Goal: Navigation & Orientation: Find specific page/section

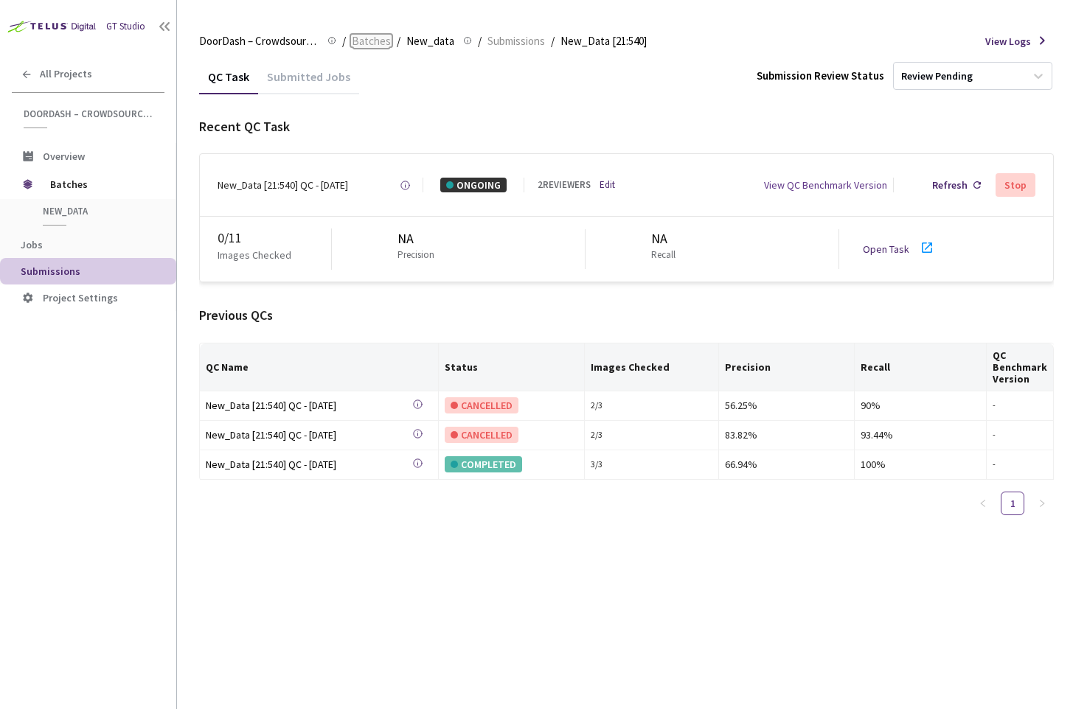
click at [383, 44] on span "Batches" at bounding box center [371, 41] width 39 height 18
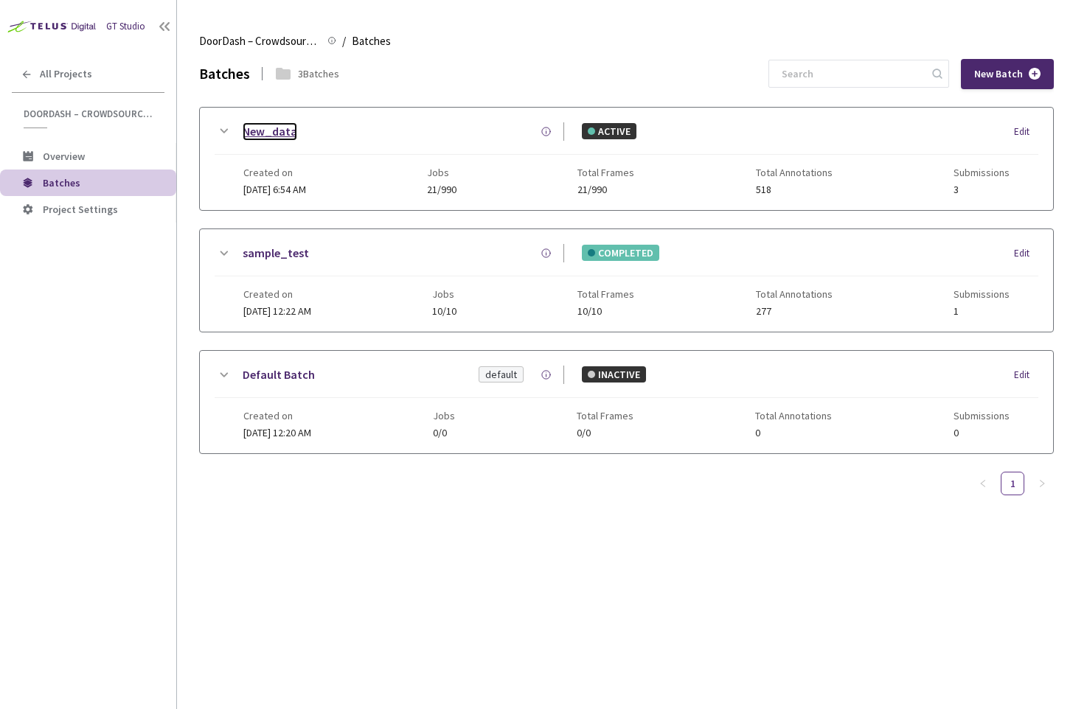
click at [271, 126] on link "New_data" at bounding box center [270, 131] width 55 height 18
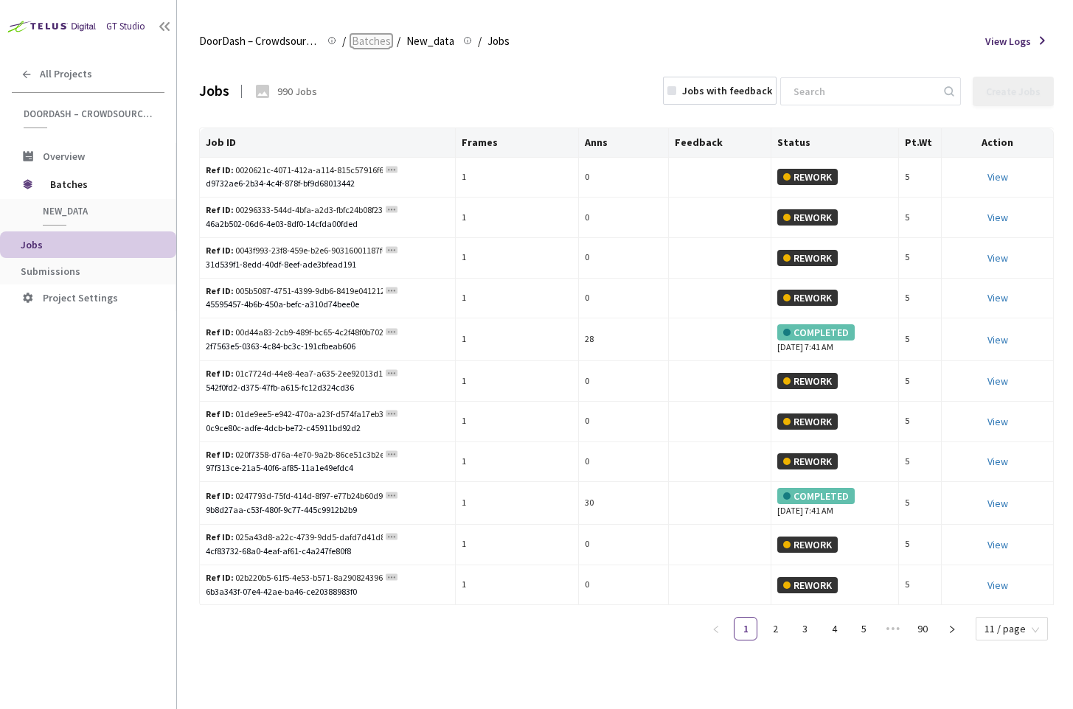
click at [366, 45] on span "Batches" at bounding box center [371, 41] width 39 height 18
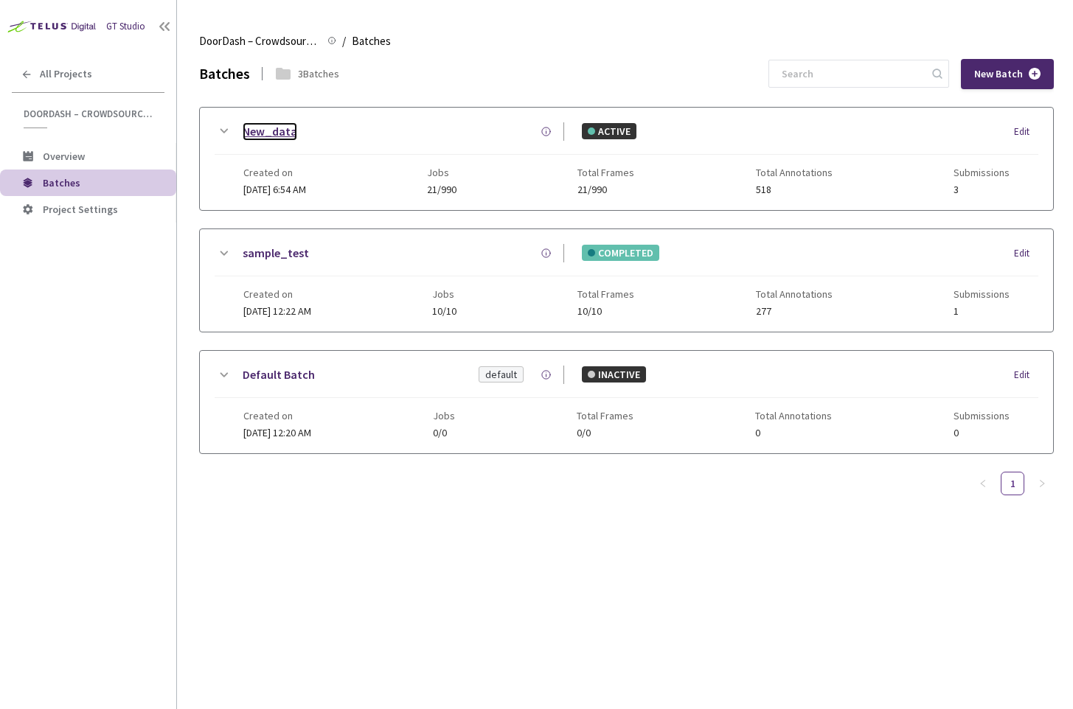
click at [248, 128] on link "New_data" at bounding box center [270, 131] width 55 height 18
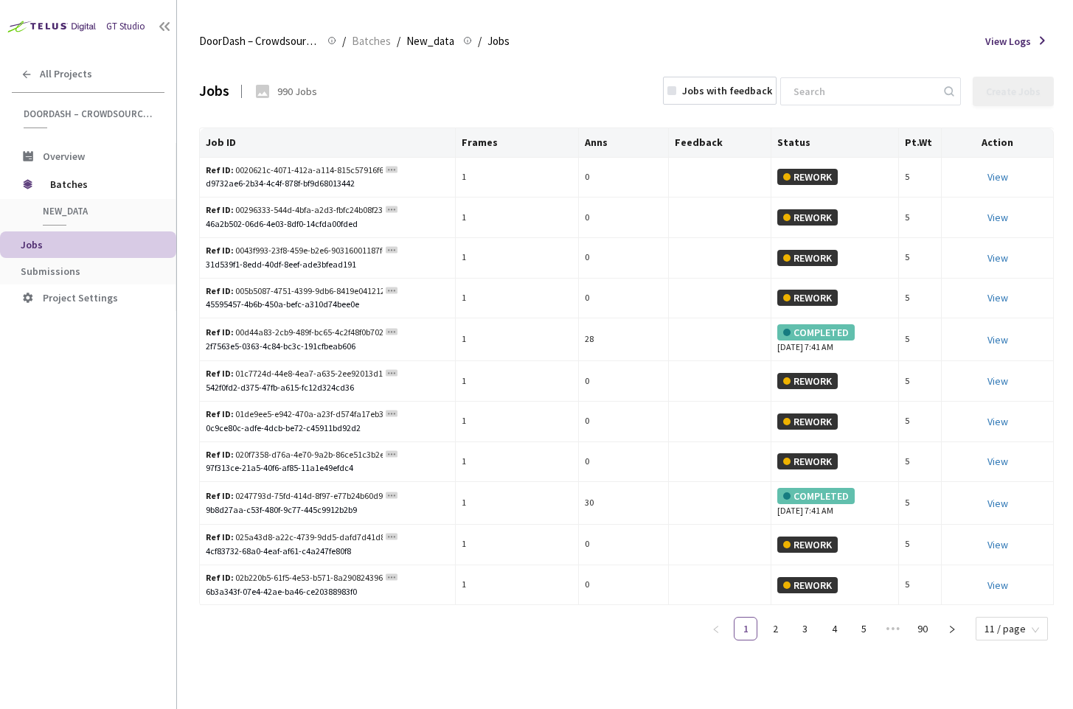
click at [756, 629] on link "1" at bounding box center [745, 629] width 22 height 22
click at [771, 629] on link "2" at bounding box center [775, 629] width 22 height 22
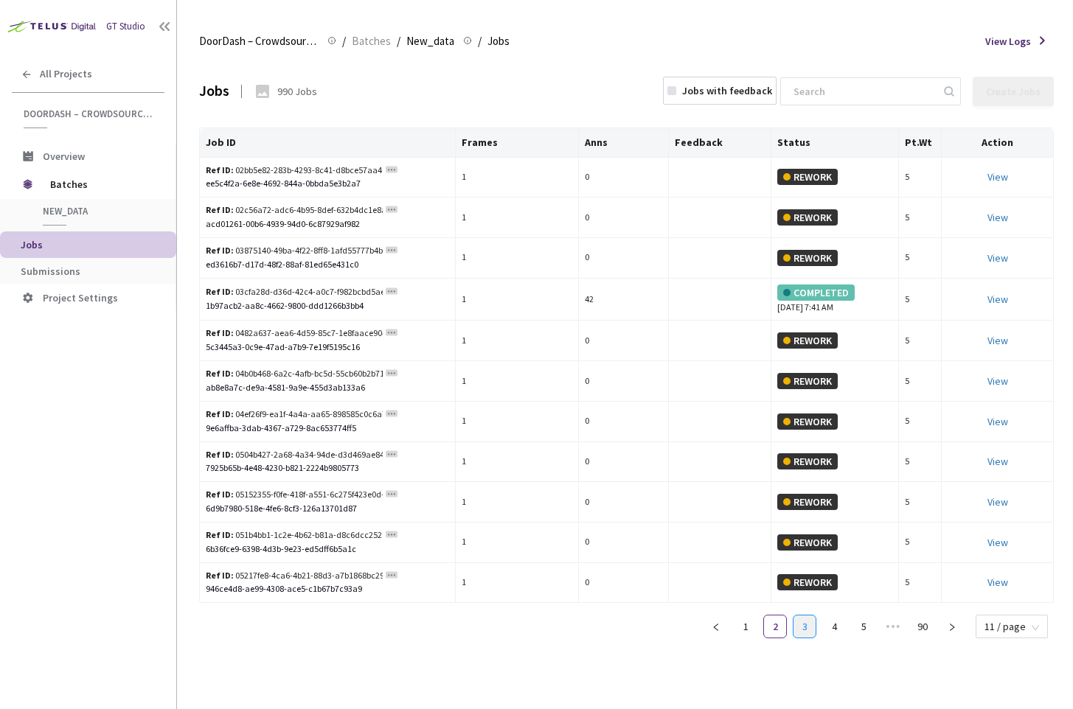
click at [798, 629] on link "3" at bounding box center [804, 627] width 22 height 22
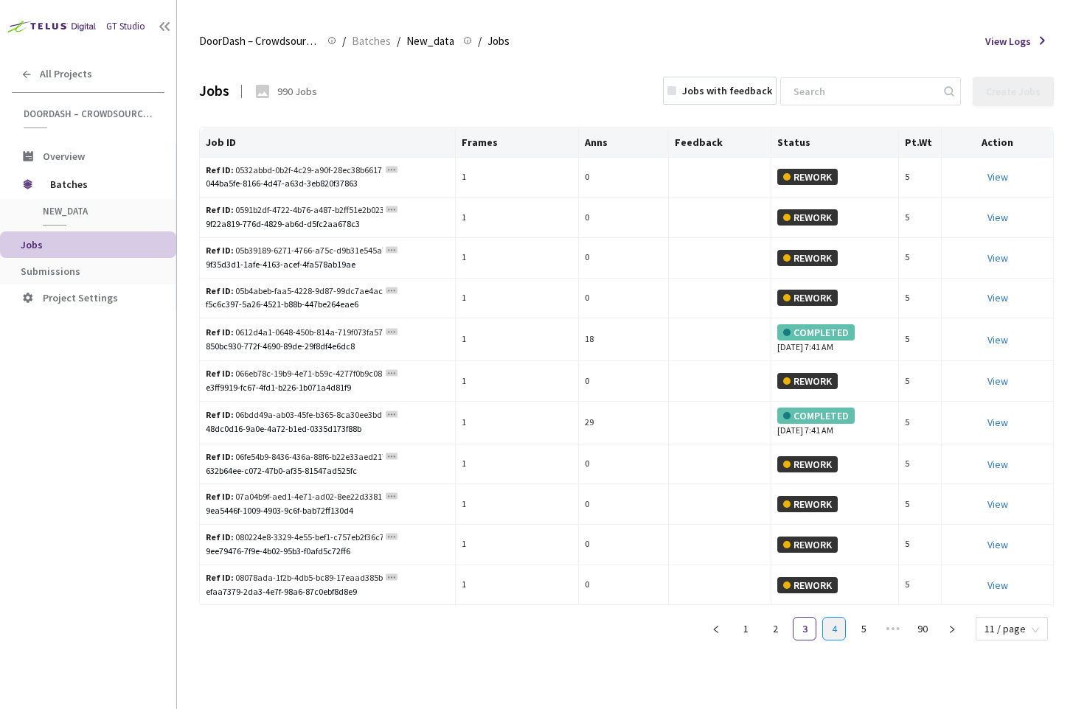
click at [824, 629] on link "4" at bounding box center [834, 629] width 22 height 22
click at [855, 630] on link "6" at bounding box center [863, 629] width 22 height 22
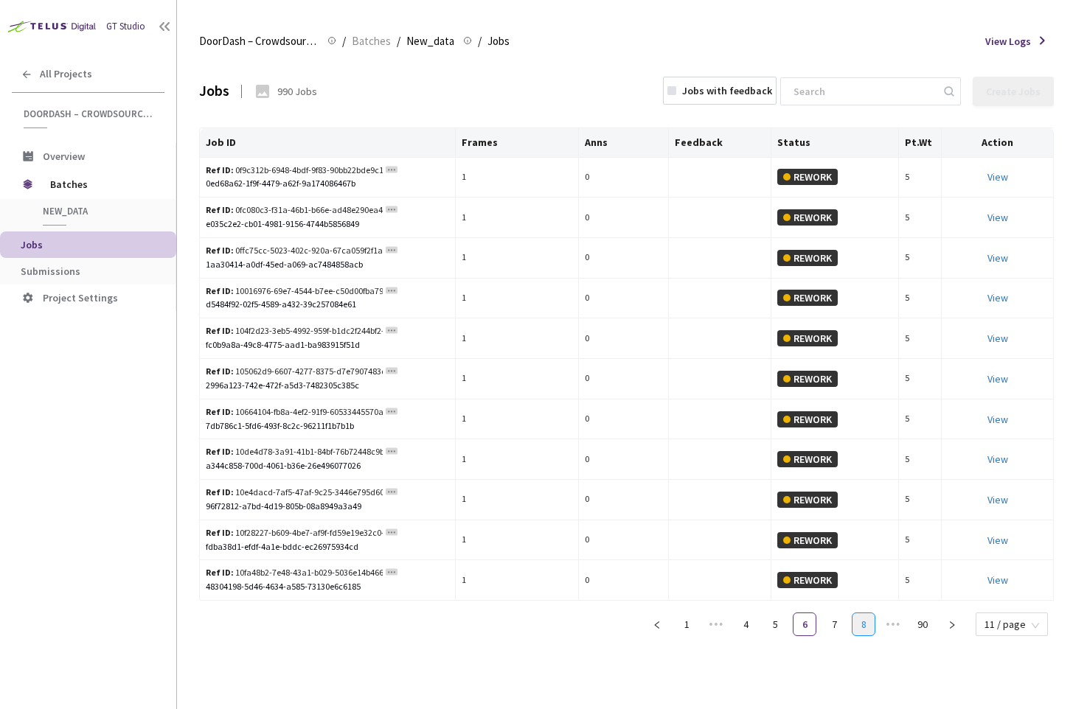
click at [875, 631] on li "8" at bounding box center [864, 625] width 24 height 24
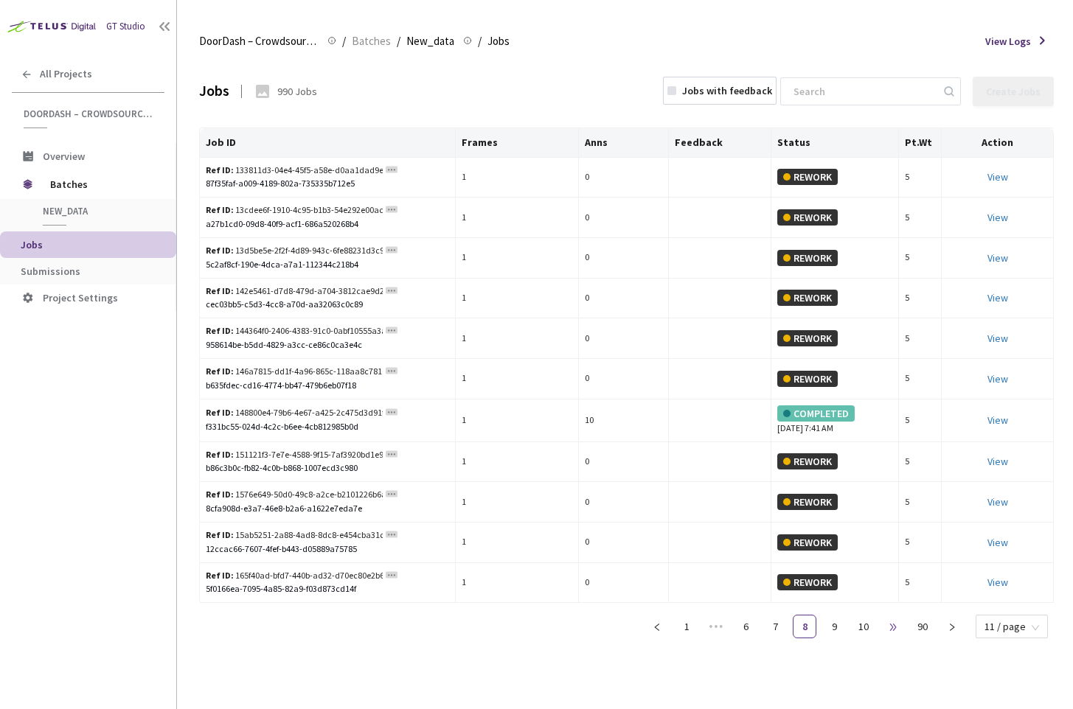
click at [899, 633] on span "•••" at bounding box center [893, 627] width 24 height 24
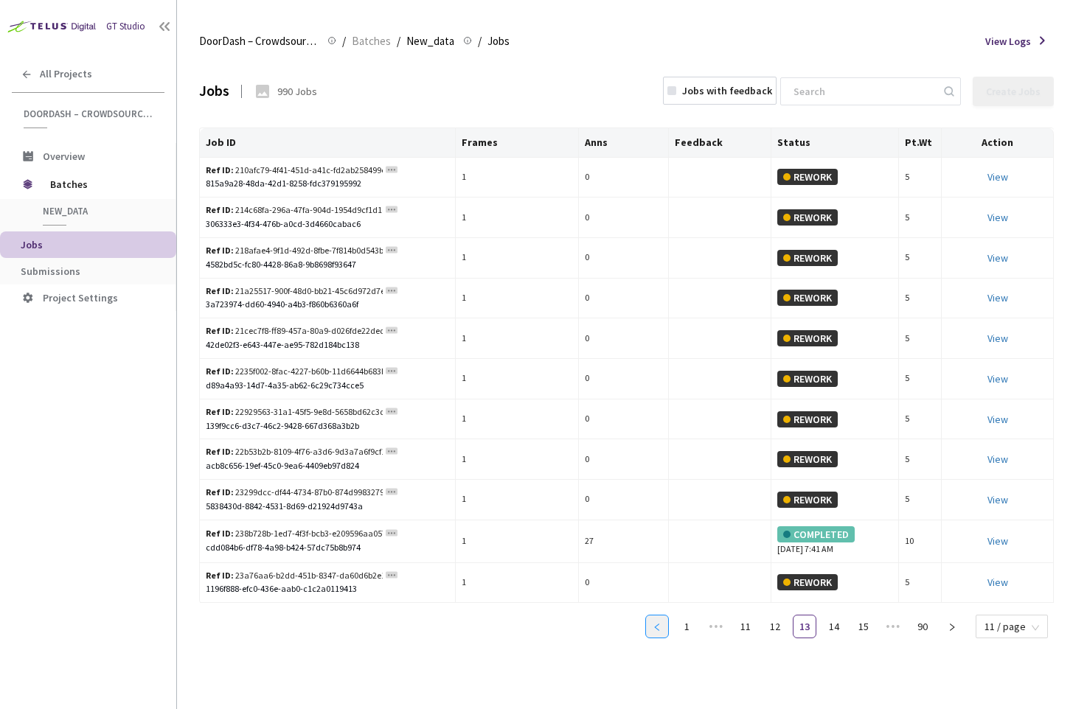
click at [657, 625] on icon "left" at bounding box center [657, 627] width 9 height 9
click at [657, 625] on icon "left" at bounding box center [657, 625] width 9 height 9
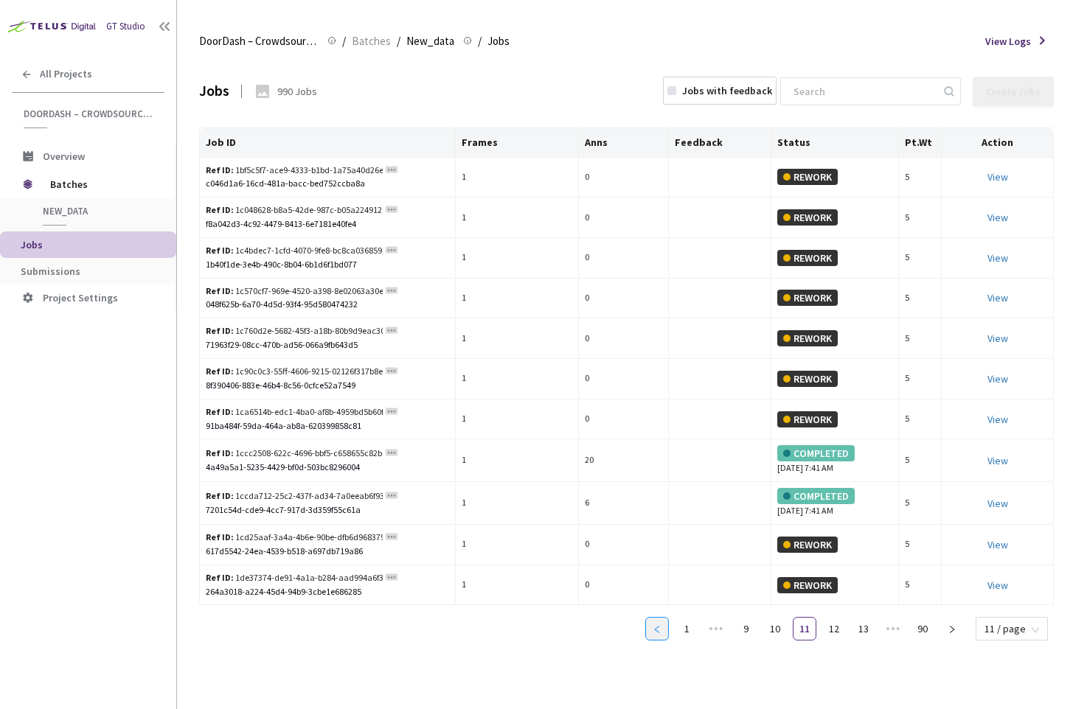
click at [657, 625] on icon "left" at bounding box center [657, 629] width 9 height 9
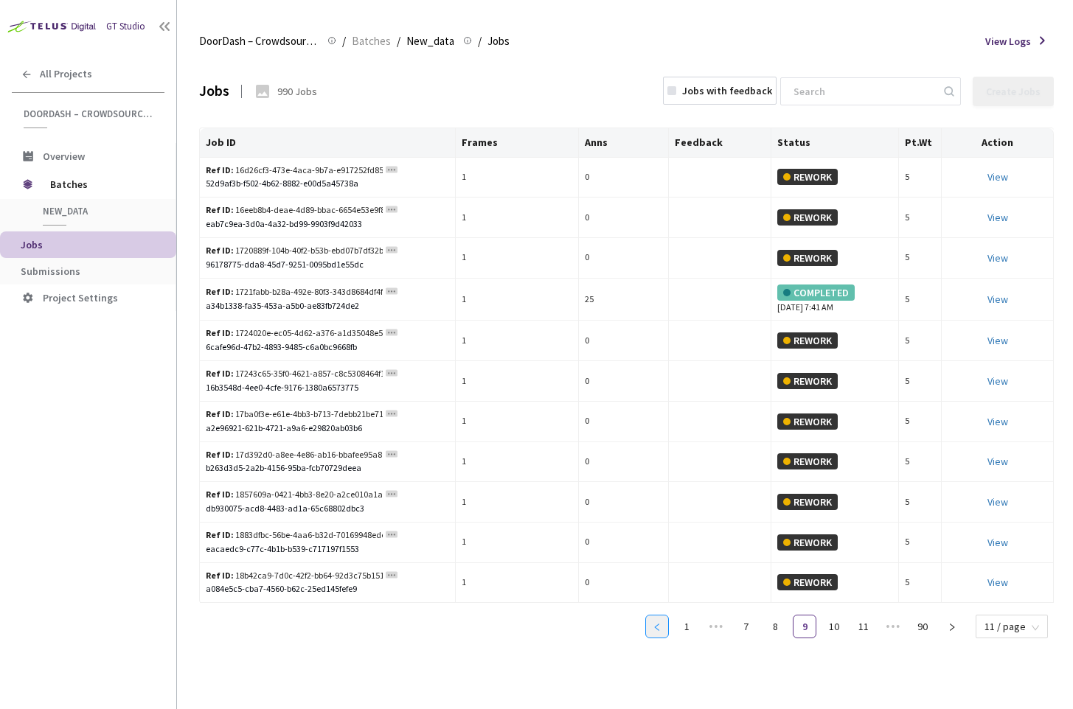
click at [657, 625] on icon "left" at bounding box center [657, 627] width 9 height 9
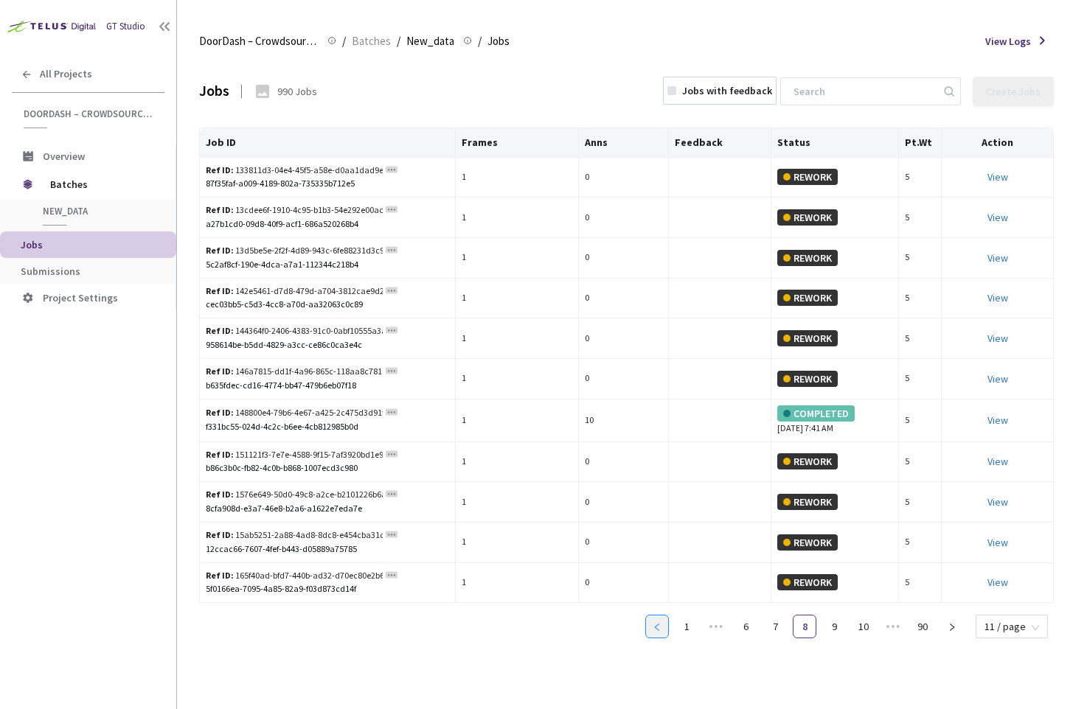
click at [657, 625] on icon "left" at bounding box center [657, 627] width 9 height 9
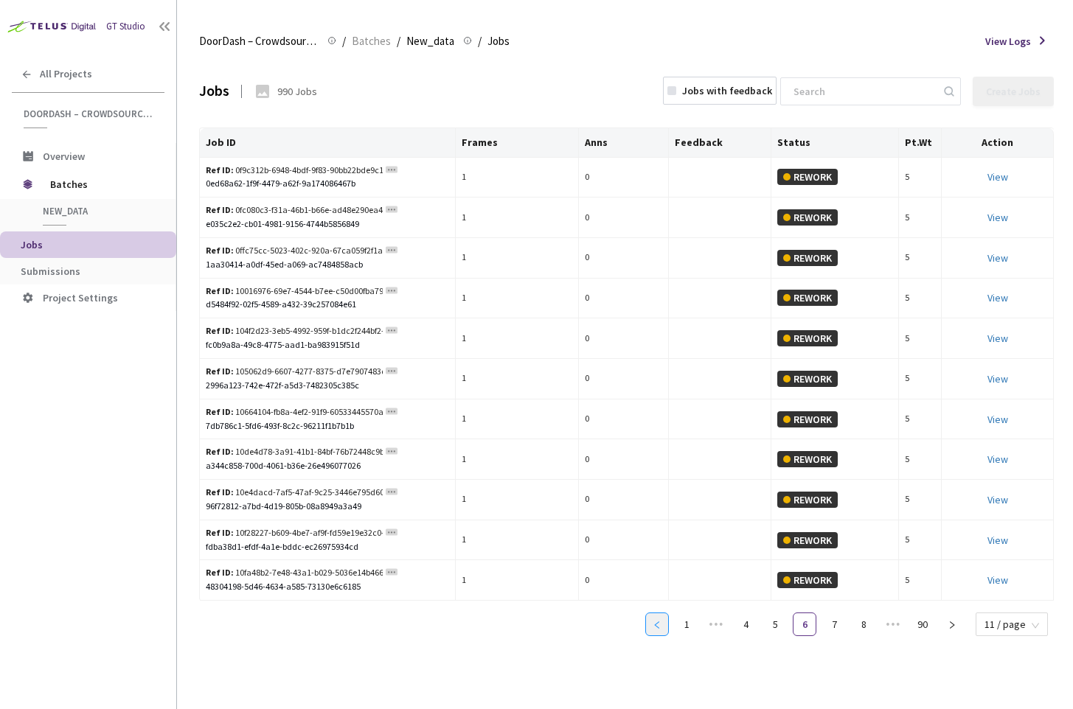
click at [657, 625] on icon "left" at bounding box center [657, 625] width 9 height 9
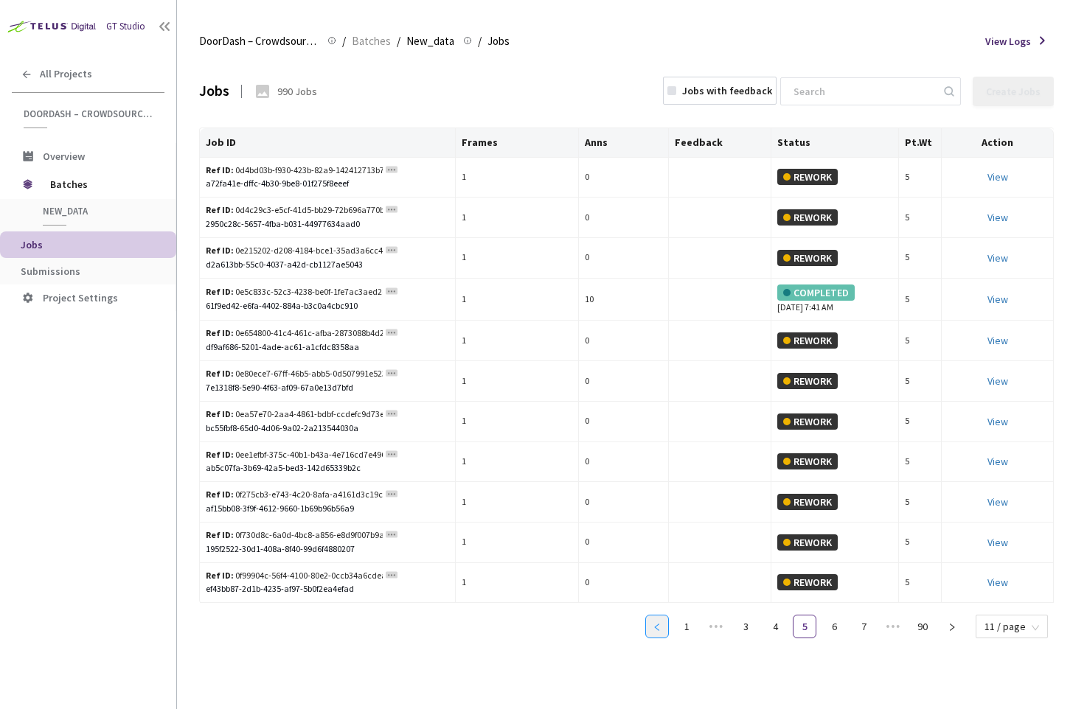
click at [657, 625] on icon "left" at bounding box center [657, 627] width 9 height 9
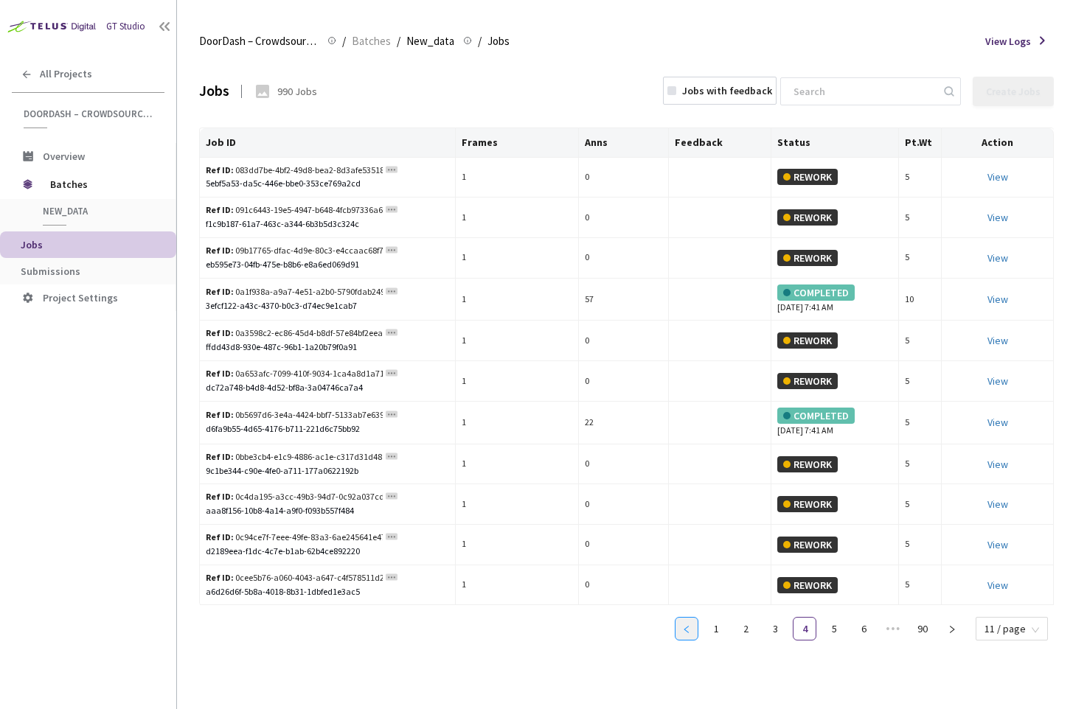
click at [657, 625] on div "Job ID Frames Anns Feedback Status Pt.Wt Action Ref ID: 083dd7be-4bf2-49d8-bea2…" at bounding box center [626, 391] width 855 height 526
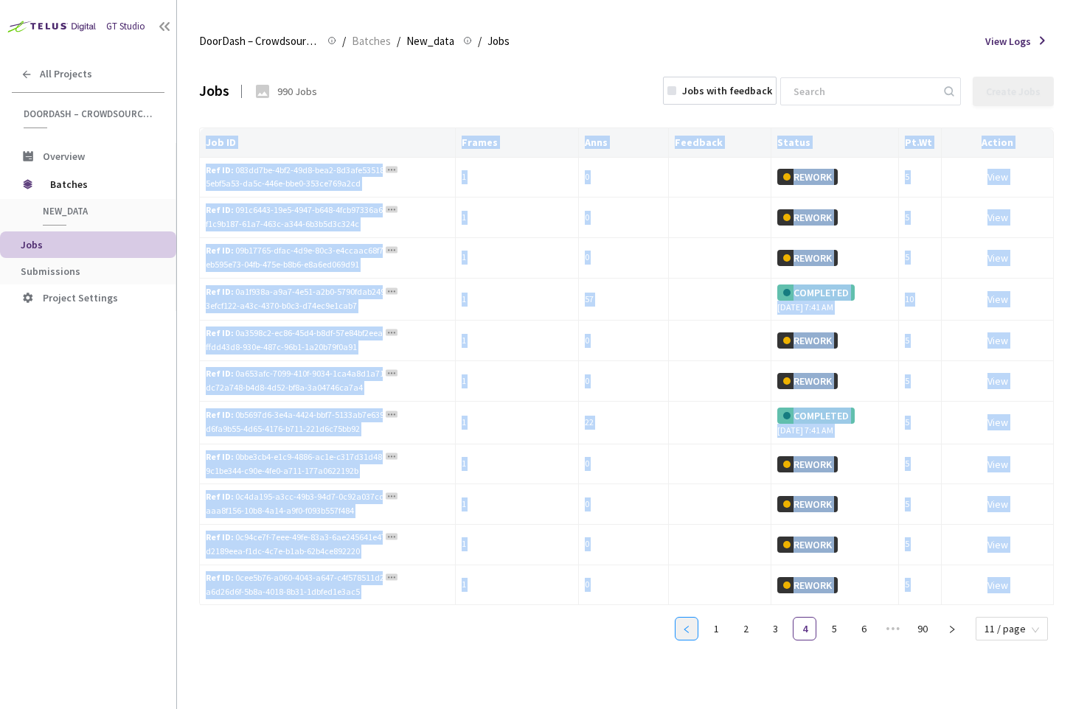
click at [657, 625] on div "Job ID Frames Anns Feedback Status Pt.Wt Action Ref ID: 083dd7be-4bf2-49d8-bea2…" at bounding box center [626, 391] width 855 height 526
click at [591, 648] on div "Job ID Frames Anns Feedback Status Pt.Wt Action Ref ID: 083dd7be-4bf2-49d8-bea2…" at bounding box center [626, 391] width 855 height 526
